Goal: Task Accomplishment & Management: Complete application form

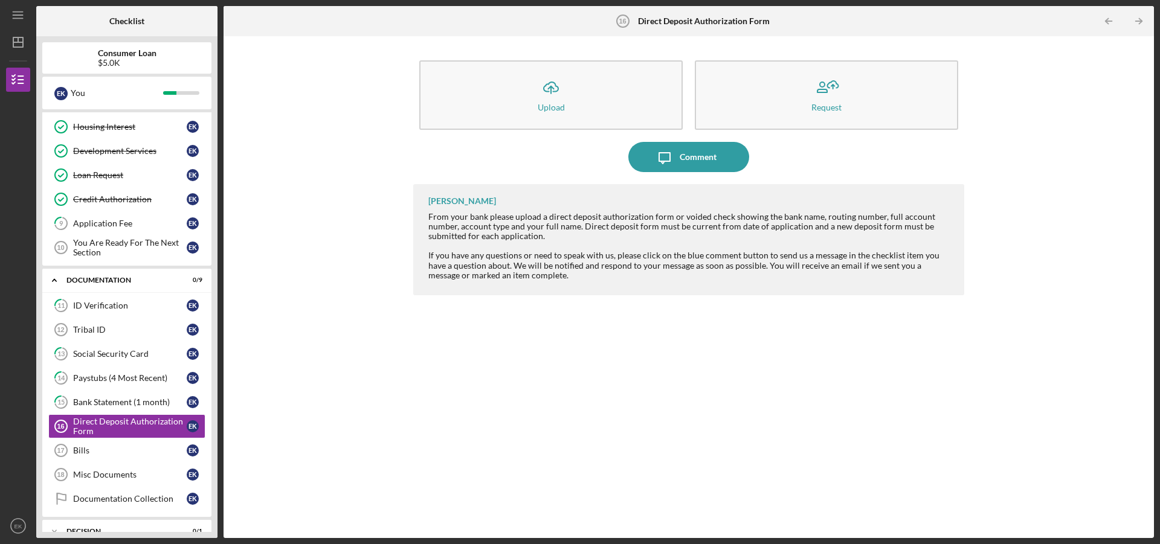
scroll to position [191, 0]
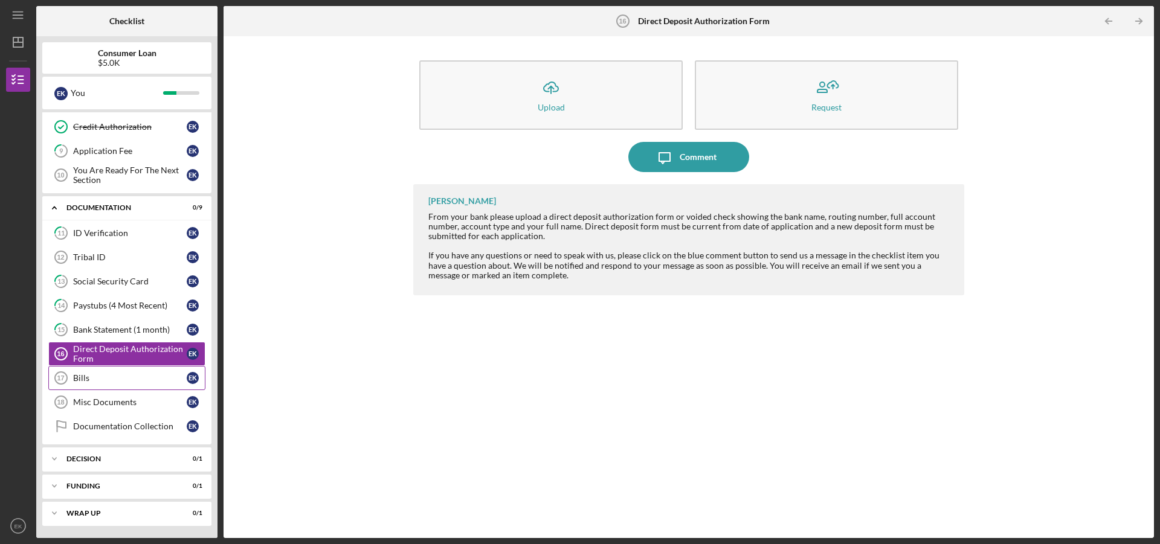
click at [95, 376] on div "Bills" at bounding box center [130, 378] width 114 height 10
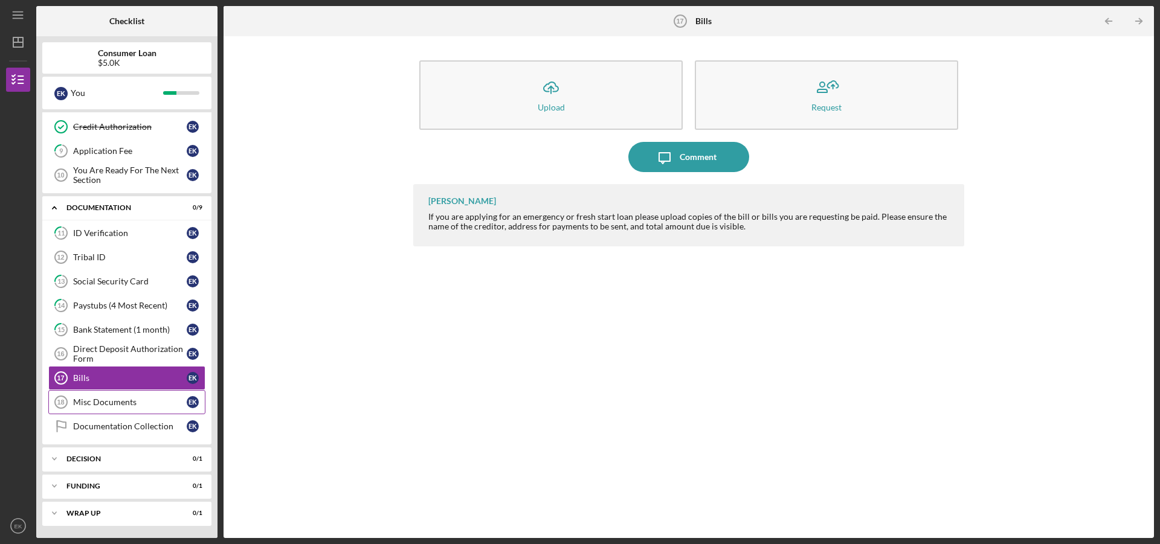
click at [107, 406] on div "Misc Documents" at bounding box center [130, 402] width 114 height 10
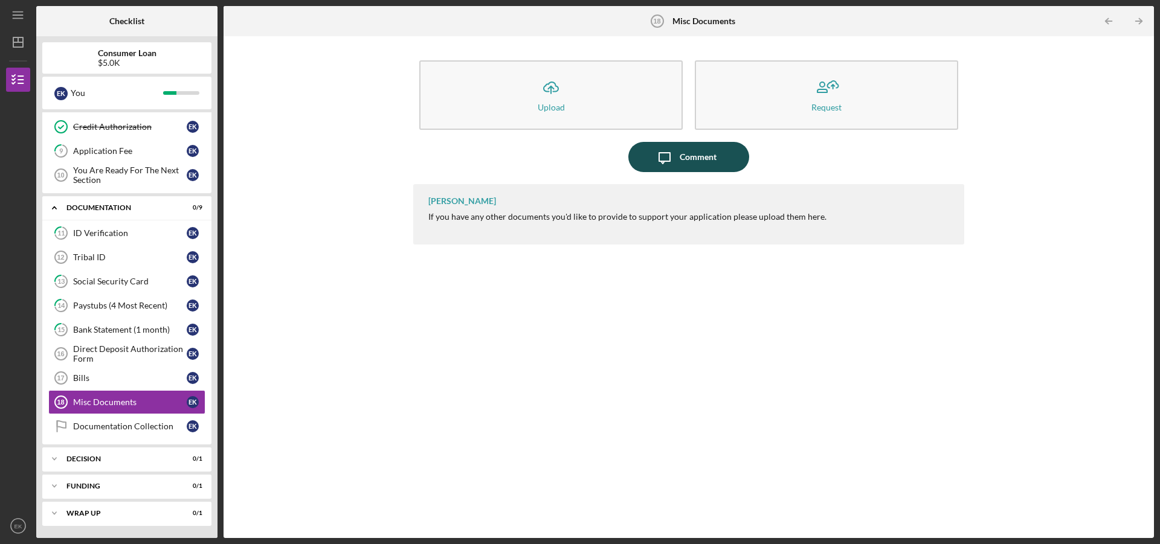
click at [665, 155] on icon "Icon/Message" at bounding box center [664, 157] width 30 height 30
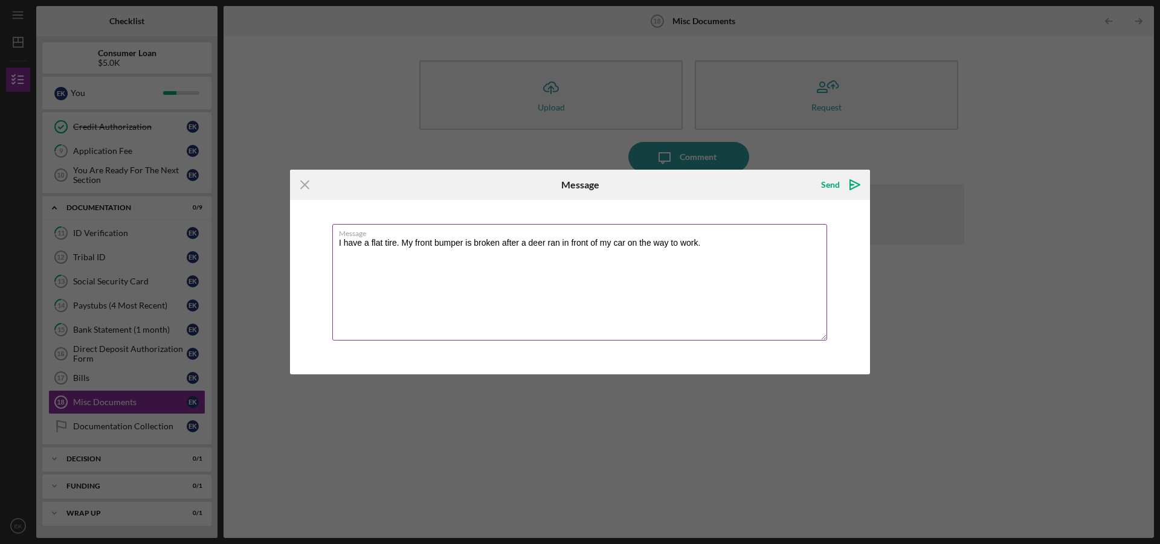
click at [399, 244] on textarea "I have a flat tire. My front bumper is broken after a deer ran in front of my c…" at bounding box center [579, 282] width 495 height 117
click at [397, 247] on textarea "I have a flat tire. My spare tire is flat. My front bumper is broken after a de…" at bounding box center [579, 282] width 495 height 117
click at [396, 239] on textarea "I have a flat tire there was a screw in my front left tire. My spare tire is fl…" at bounding box center [579, 282] width 495 height 117
click at [646, 279] on textarea "I have a flat tire, there was a screw in my front left tire. My spare tire is f…" at bounding box center [579, 282] width 495 height 117
type textarea "I have a flat tire, there was a screw in my front left tire. My spare tire is f…"
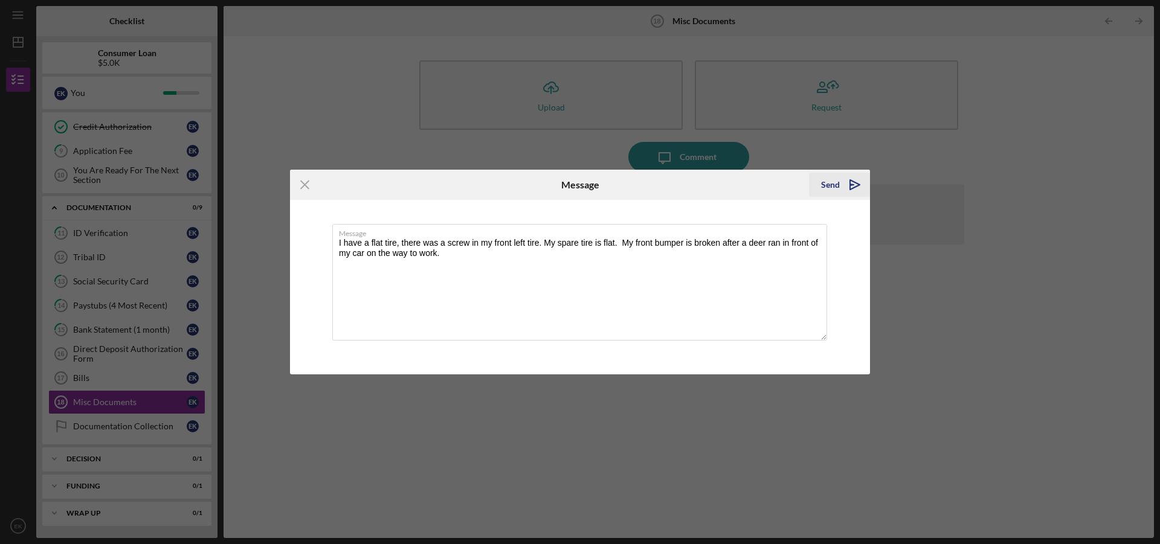
click at [837, 188] on div "Send" at bounding box center [830, 185] width 19 height 24
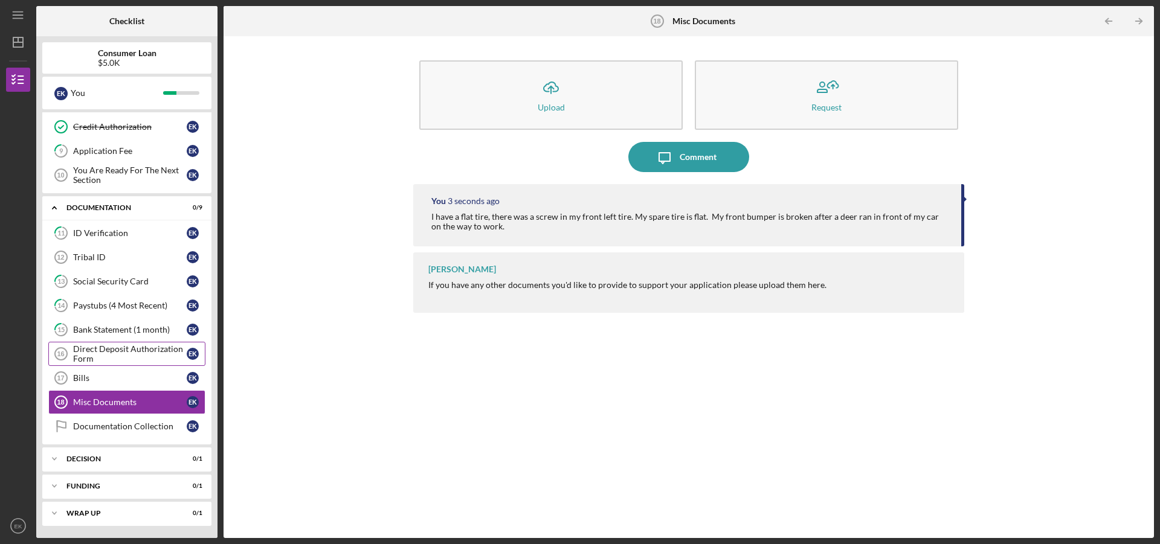
click at [140, 349] on div "Direct Deposit Authorization Form" at bounding box center [130, 353] width 114 height 19
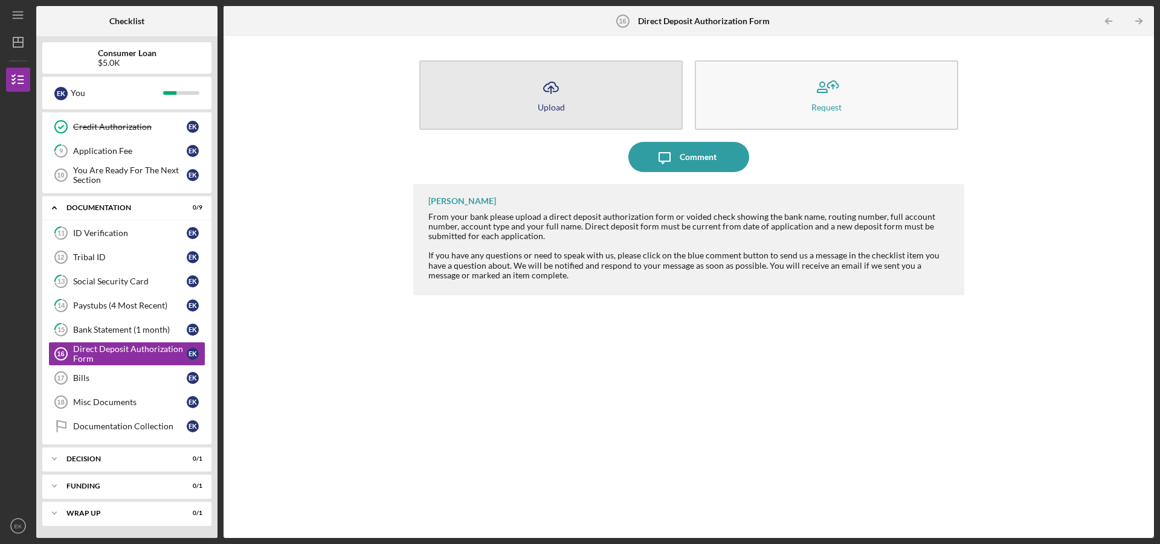
click at [515, 100] on button "Icon/Upload Upload" at bounding box center [550, 94] width 263 height 69
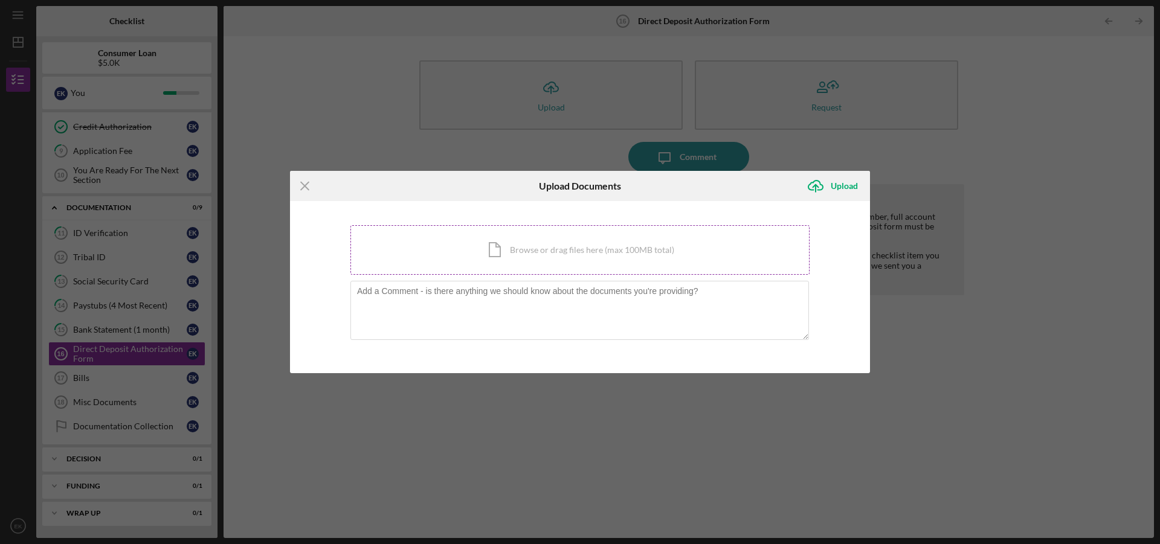
click at [541, 252] on div "Icon/Document Browse or drag files here (max 100MB total) Tap to choose files o…" at bounding box center [579, 250] width 459 height 50
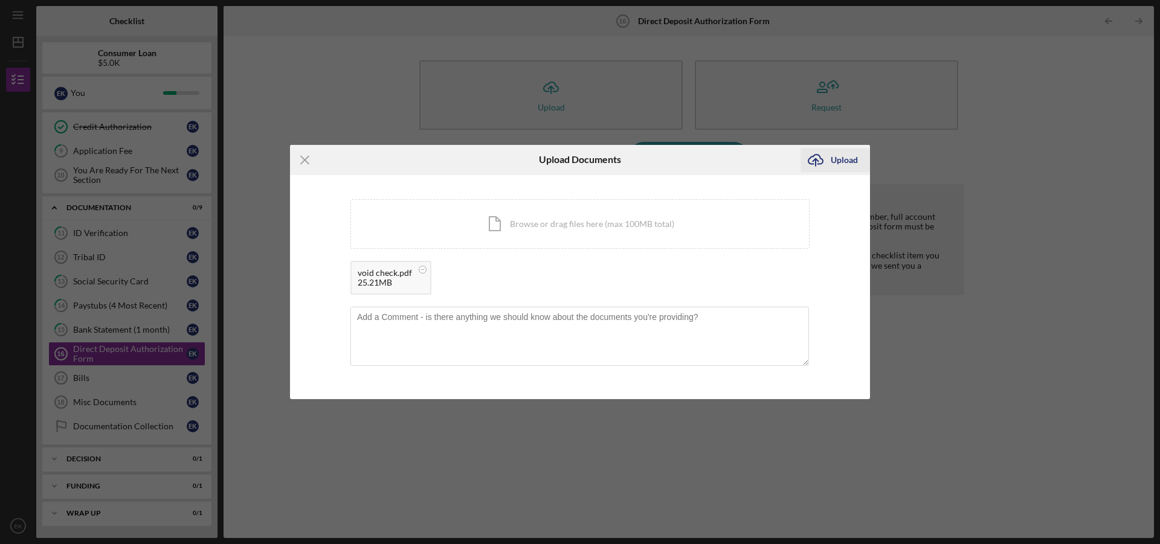
click at [830, 161] on div "Upload" at bounding box center [843, 160] width 27 height 24
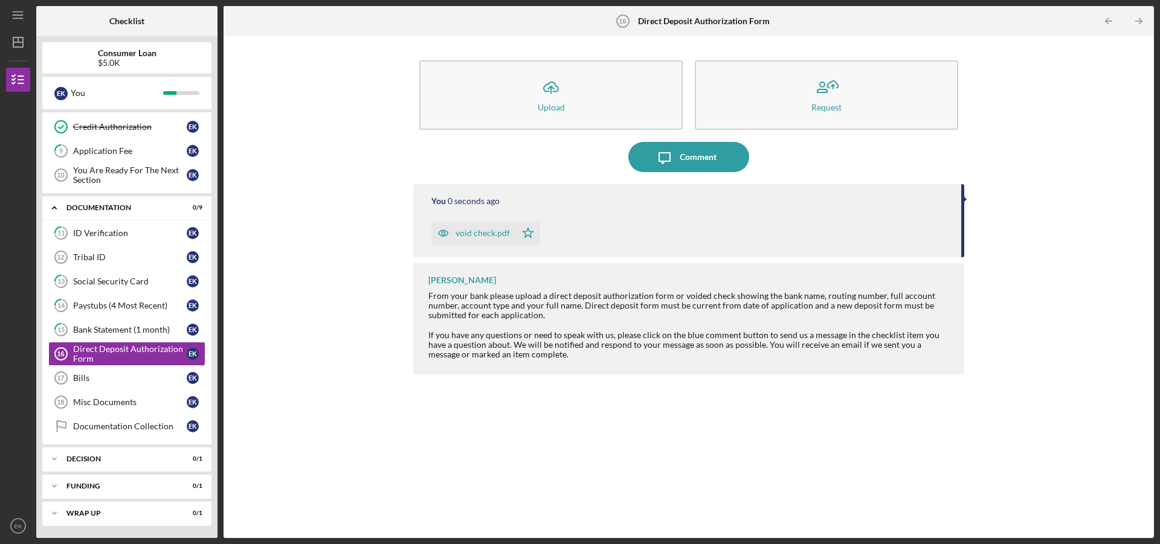
click at [83, 379] on div "Bills" at bounding box center [130, 378] width 114 height 10
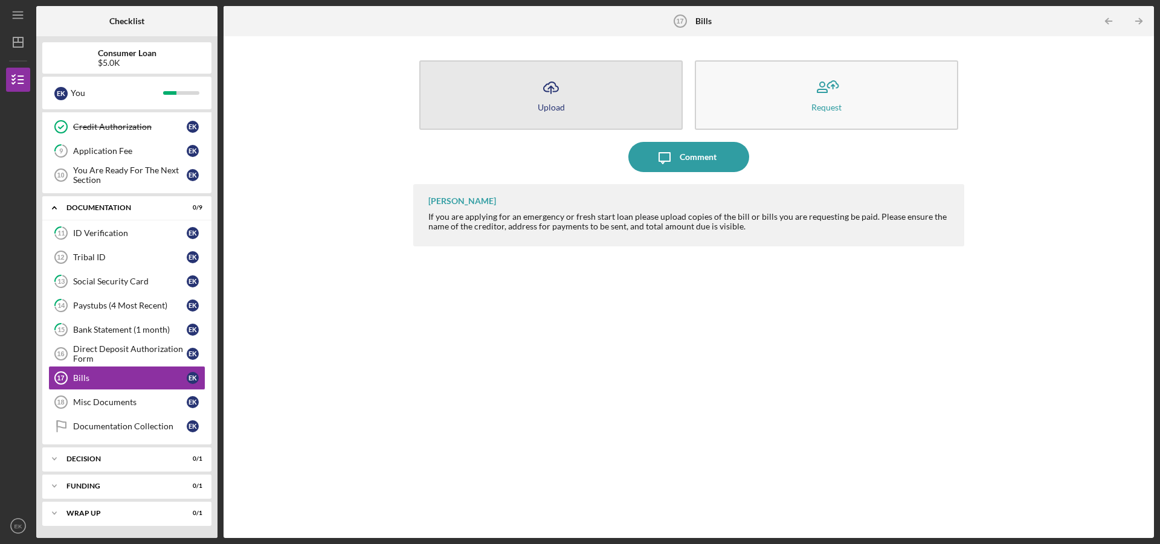
click at [528, 118] on button "Icon/Upload Upload" at bounding box center [550, 94] width 263 height 69
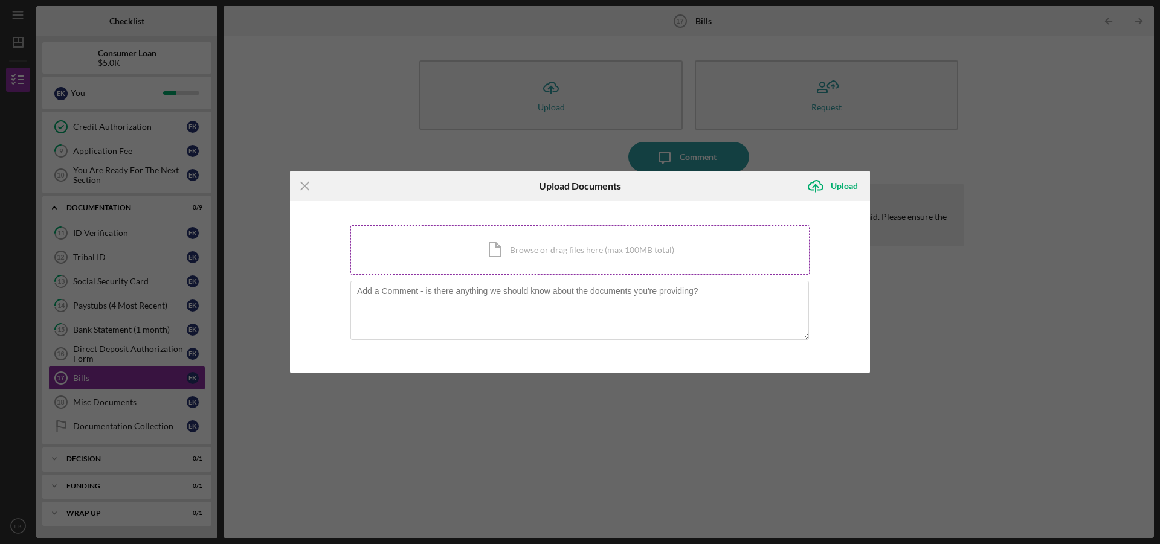
click at [527, 243] on div "Icon/Document Browse or drag files here (max 100MB total) Tap to choose files o…" at bounding box center [579, 250] width 459 height 50
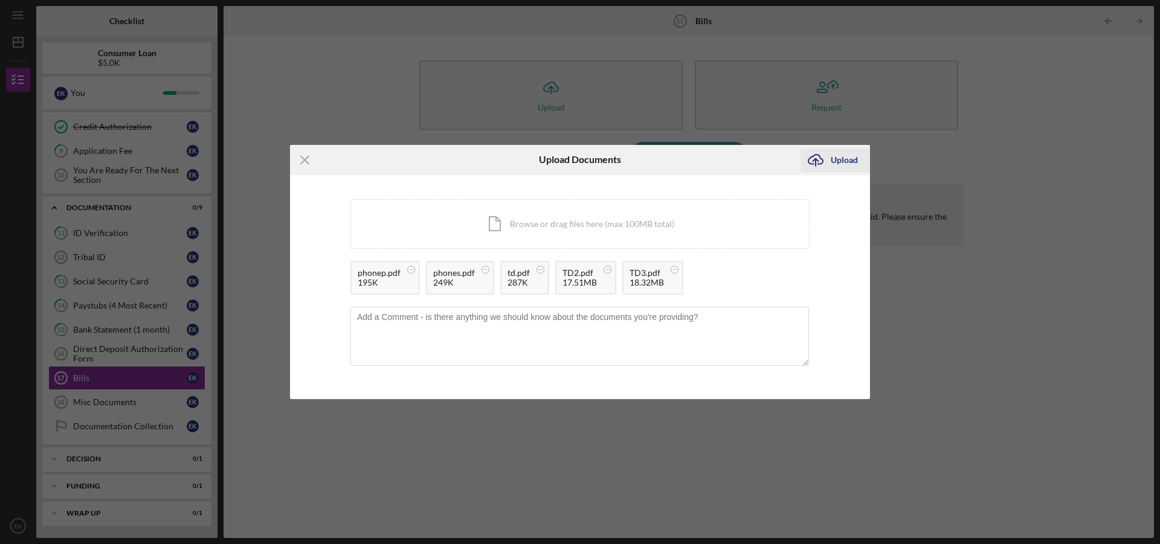
click at [839, 162] on div "Upload" at bounding box center [843, 160] width 27 height 24
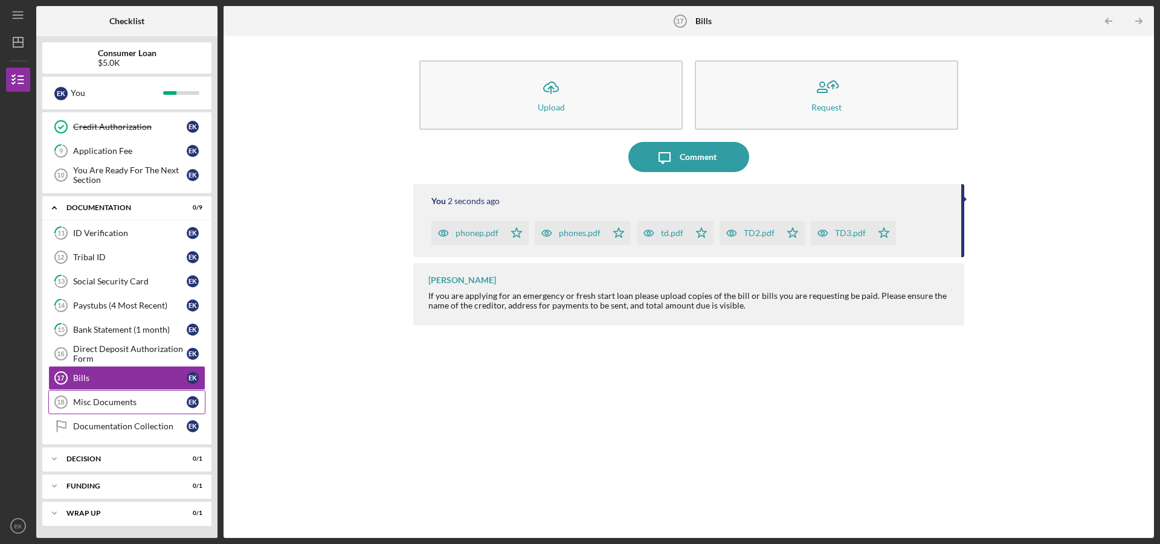
click at [115, 404] on div "Misc Documents" at bounding box center [130, 402] width 114 height 10
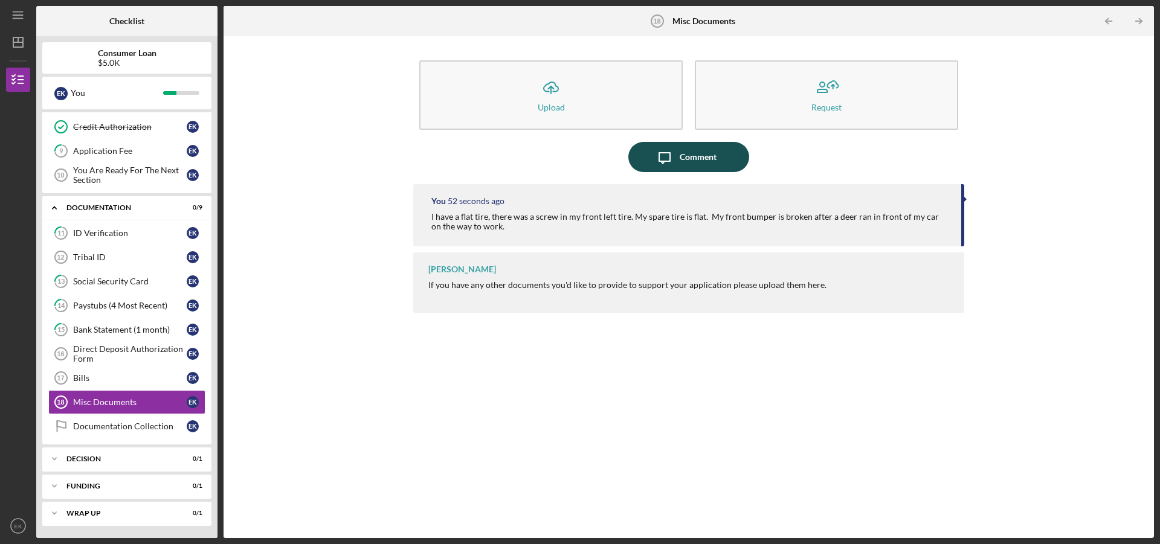
click at [659, 162] on icon "Icon/Message" at bounding box center [664, 157] width 30 height 30
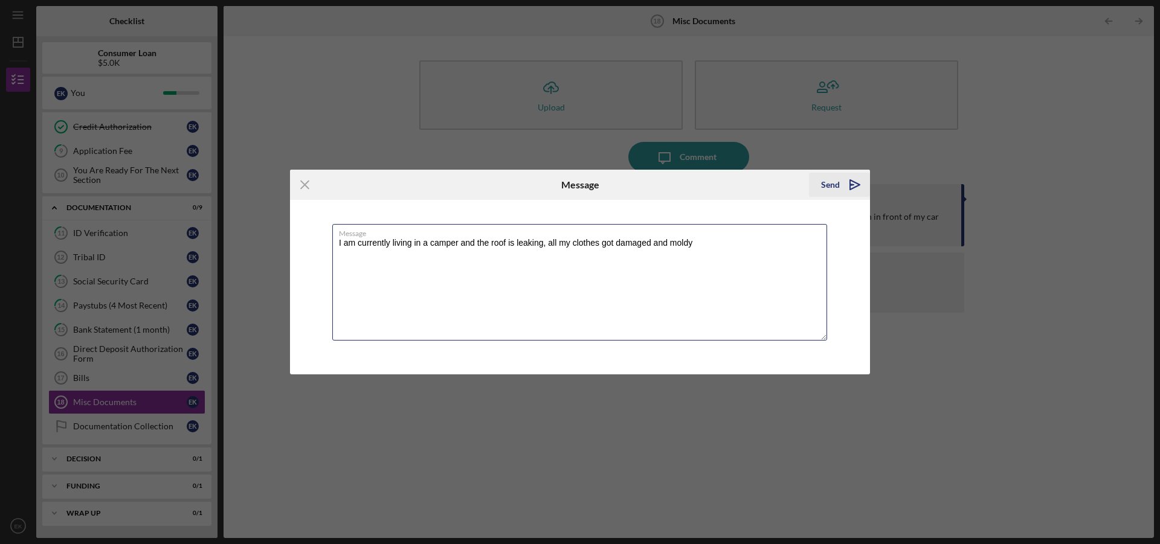
type textarea "I am currently living in a camper and the roof is leaking, all my clothes got d…"
click at [823, 186] on div "Send" at bounding box center [830, 185] width 19 height 24
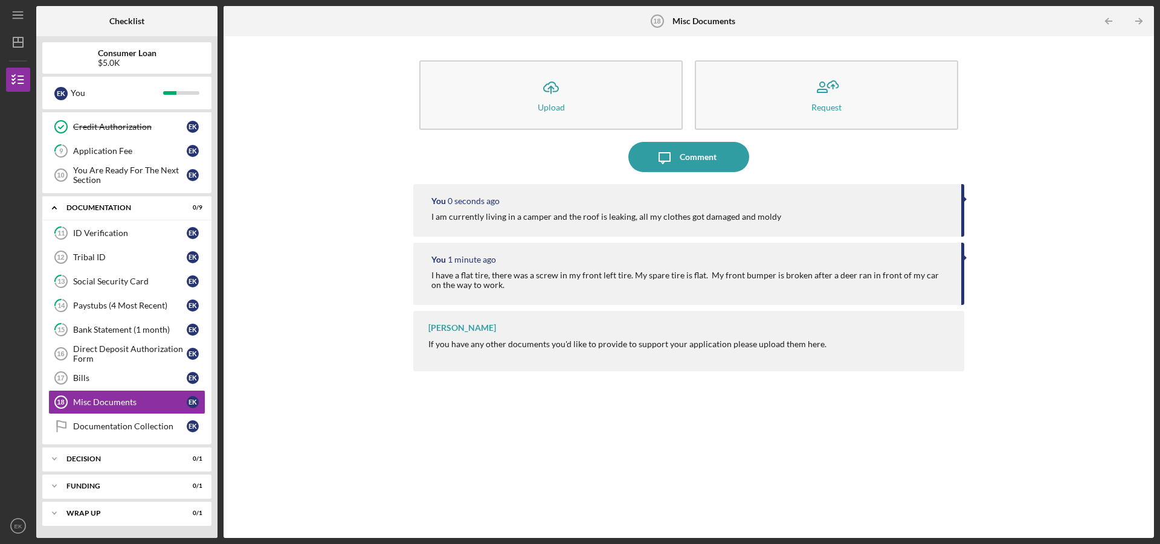
click at [714, 155] on div "Comment" at bounding box center [697, 157] width 37 height 30
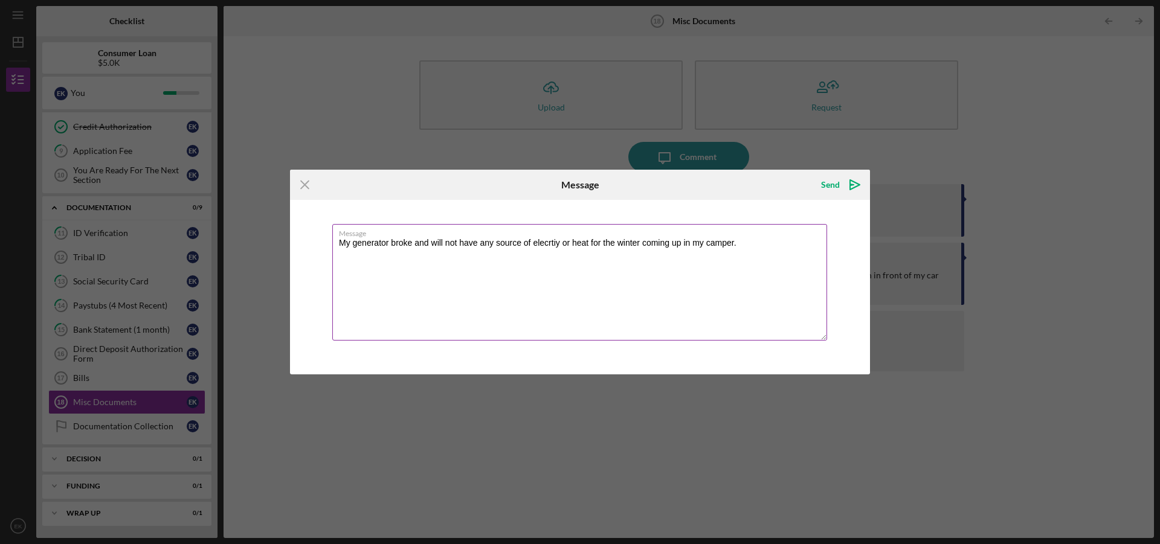
drag, startPoint x: 548, startPoint y: 240, endPoint x: 528, endPoint y: 266, distance: 32.4
click at [528, 267] on textarea "My generator broke and will not have any source of elecrtiy or heat for the win…" at bounding box center [579, 282] width 495 height 117
click at [550, 245] on textarea "My generator broke and will not have any source of elecrtiy or heat for the win…" at bounding box center [579, 282] width 495 height 117
click at [555, 260] on textarea "My generator broke and will not have any source of elecritiy or heat for the wi…" at bounding box center [579, 282] width 495 height 117
drag, startPoint x: 547, startPoint y: 245, endPoint x: 531, endPoint y: 258, distance: 19.7
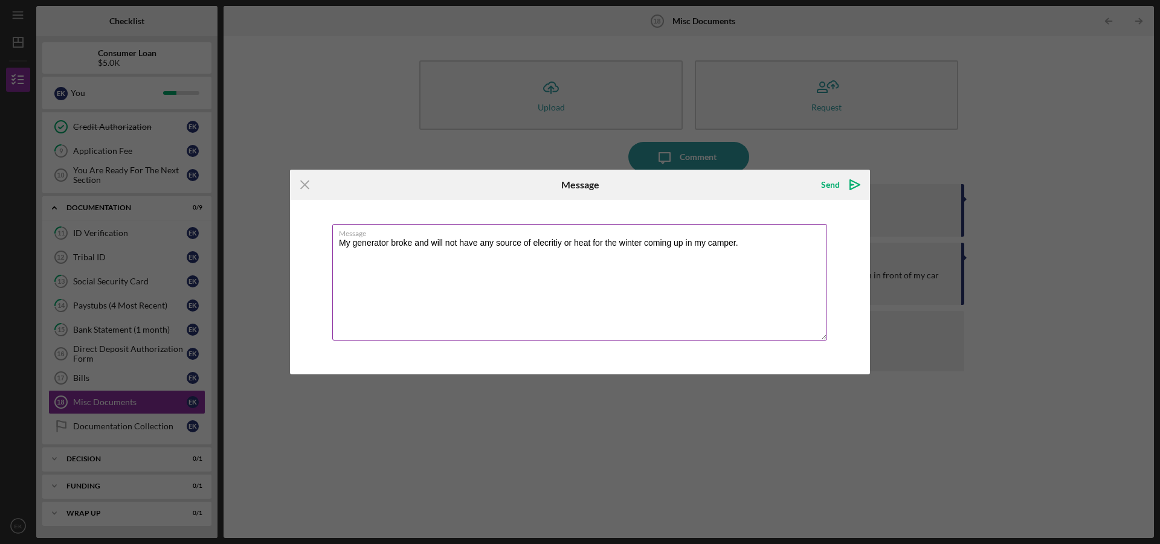
click at [531, 258] on textarea "My generator broke and will not have any source of elecritiy or heat for the wi…" at bounding box center [579, 282] width 495 height 117
drag, startPoint x: 544, startPoint y: 245, endPoint x: 538, endPoint y: 254, distance: 11.2
click at [538, 254] on textarea "My generator broke and will not have any source of elecritiy or heat for the wi…" at bounding box center [579, 282] width 495 height 117
drag, startPoint x: 560, startPoint y: 247, endPoint x: 534, endPoint y: 248, distance: 26.6
click at [534, 248] on textarea "My generator broke and will not have any source of elecritiy or heat for the wi…" at bounding box center [579, 282] width 495 height 117
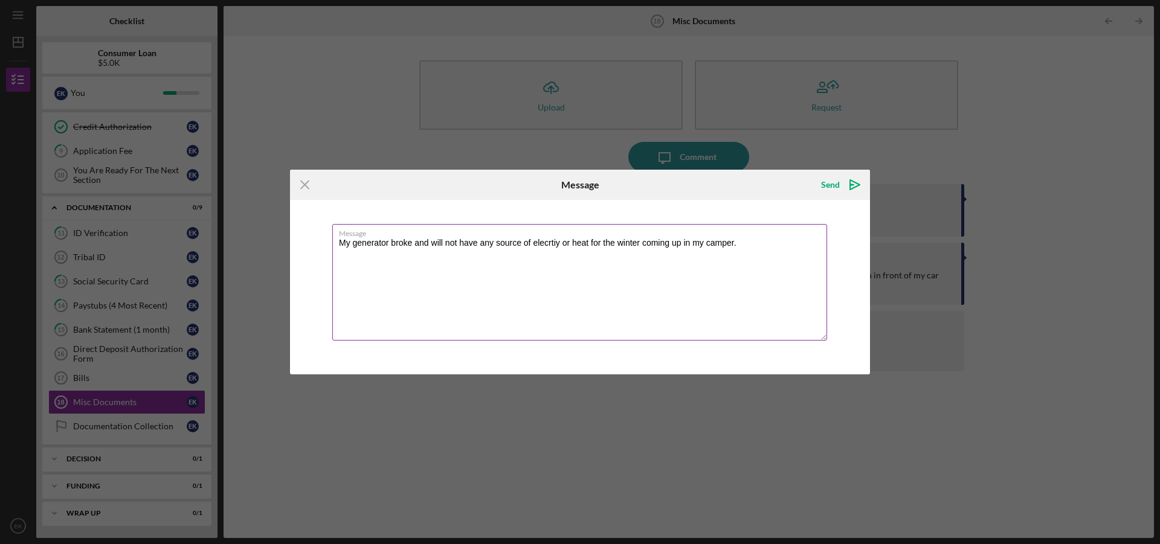
click at [534, 246] on textarea "My generator broke and will not have any source of elecrtiy or heat for the win…" at bounding box center [579, 282] width 495 height 117
click at [553, 266] on textarea "My generator broke and will not have any source of elecrtiy or heat for the win…" at bounding box center [579, 282] width 495 height 117
click at [619, 255] on textarea "My generator broke and will not have any source of elecrtiy or heat for the win…" at bounding box center [579, 282] width 495 height 117
drag, startPoint x: 551, startPoint y: 243, endPoint x: 539, endPoint y: 254, distance: 16.7
click at [539, 254] on textarea "My generator broke and will not have any source of elecrtiy or heat for the win…" at bounding box center [579, 282] width 495 height 117
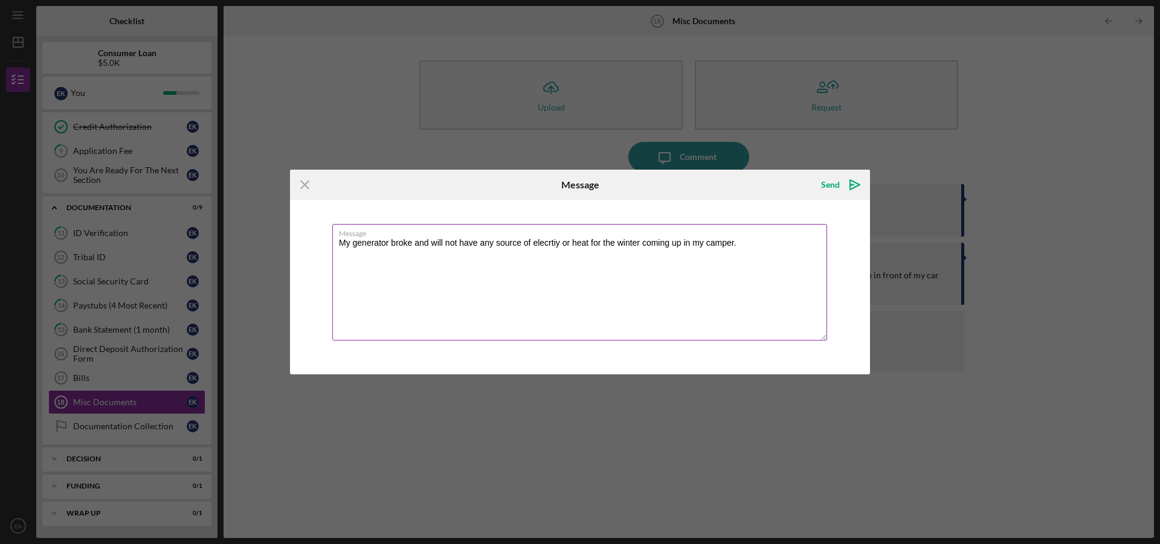
drag, startPoint x: 559, startPoint y: 245, endPoint x: 534, endPoint y: 250, distance: 25.2
click at [534, 250] on textarea "My generator broke and will not have any source of elecrtiy or heat for the win…" at bounding box center [579, 282] width 495 height 117
click at [556, 261] on textarea "My generator broke and will not have any source of energy or heat for the winte…" at bounding box center [579, 282] width 495 height 117
type textarea "My generator broke and will not have any source of energy or heat for the winte…"
click at [830, 188] on div "Send" at bounding box center [830, 185] width 19 height 24
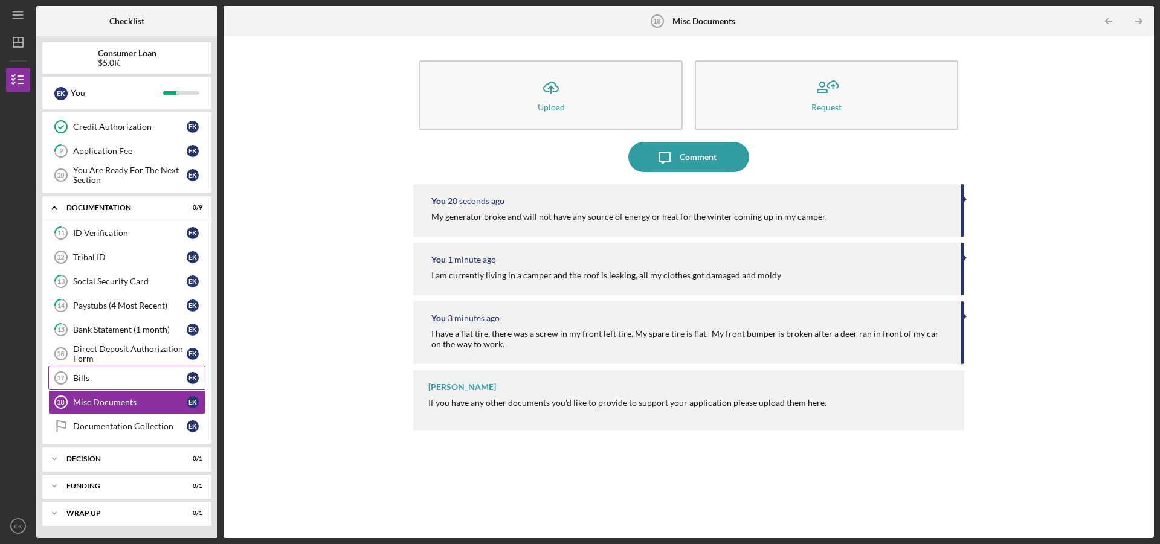
click at [124, 378] on div "Bills" at bounding box center [130, 378] width 114 height 10
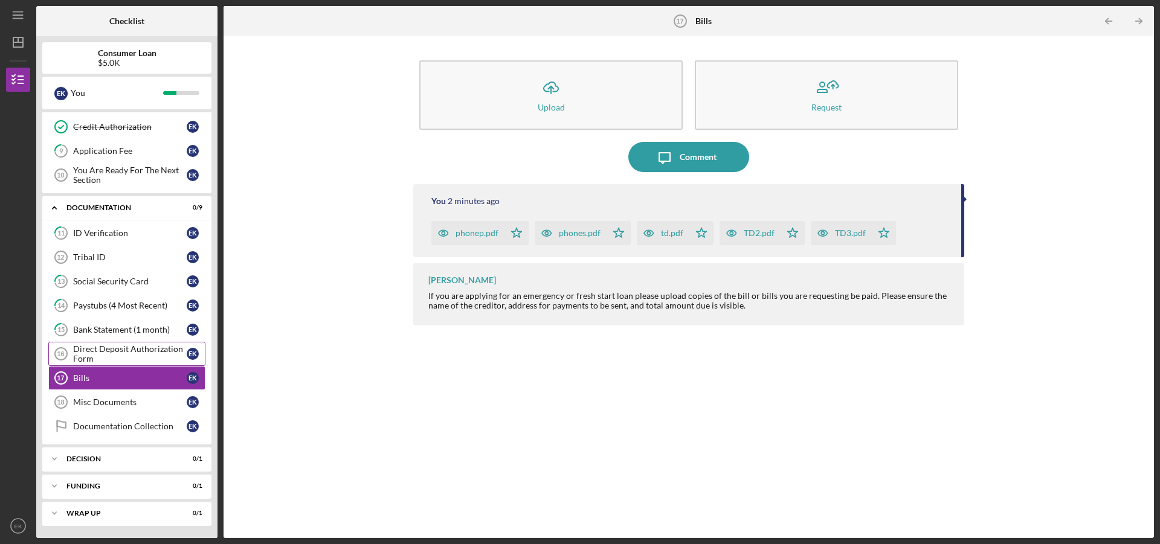
click at [121, 355] on div "Direct Deposit Authorization Form" at bounding box center [130, 353] width 114 height 19
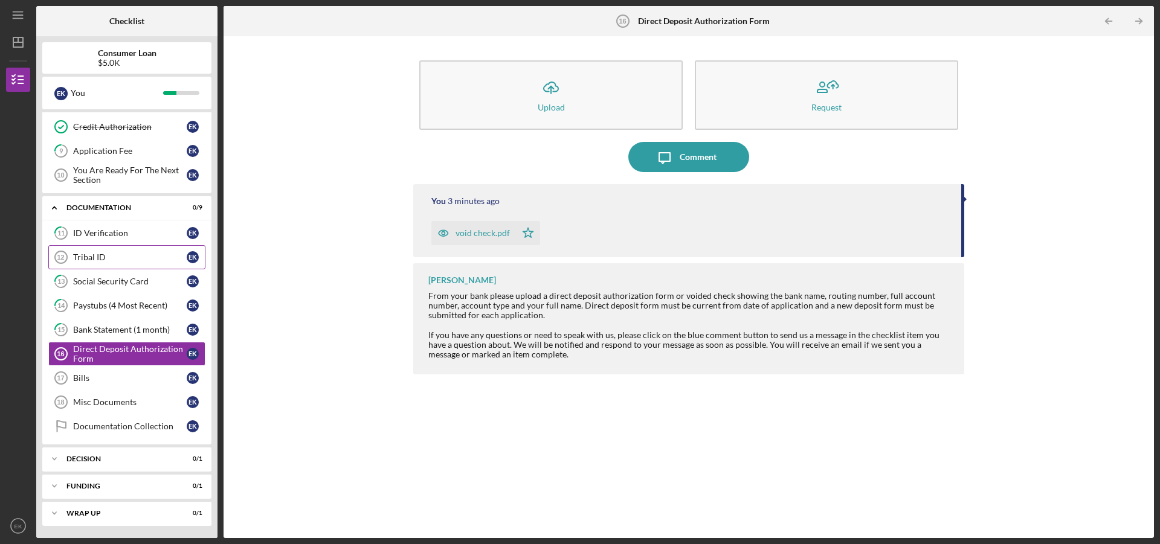
click at [109, 262] on div "Tribal ID" at bounding box center [130, 257] width 114 height 10
